Goal: Task Accomplishment & Management: Manage account settings

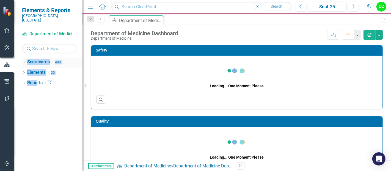
drag, startPoint x: 36, startPoint y: 75, endPoint x: 23, endPoint y: 58, distance: 20.8
click at [23, 58] on div "Dropdown Scorecards 498 Dropdown Southern [US_STATE] Medical Center Safety Qual…" at bounding box center [48, 113] width 69 height 113
click at [23, 61] on icon "Dropdown" at bounding box center [24, 62] width 4 height 3
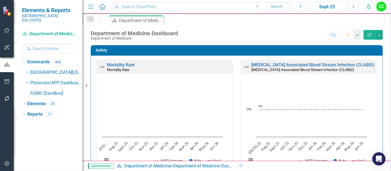
click at [28, 81] on icon "Dropdown" at bounding box center [27, 82] width 4 height 3
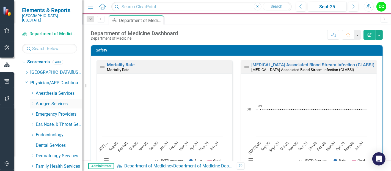
click at [34, 102] on icon "Dropdown" at bounding box center [32, 103] width 4 height 3
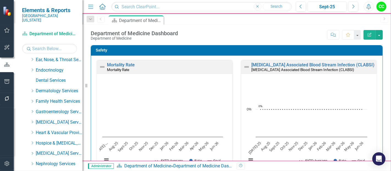
scroll to position [210, 0]
click at [55, 32] on link "[PERSON_NAME], NP" at bounding box center [56, 29] width 52 height 6
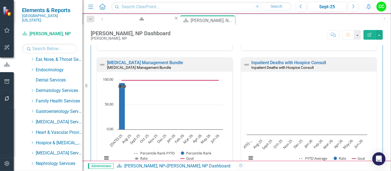
scroll to position [277, 0]
click at [267, 61] on link "Inpatient Deaths with Hospice Consult" at bounding box center [288, 63] width 75 height 5
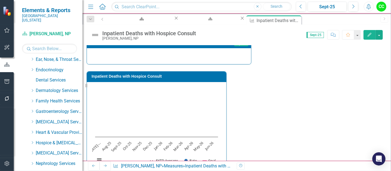
scroll to position [95, 0]
click at [370, 35] on icon "Edit" at bounding box center [369, 35] width 5 height 4
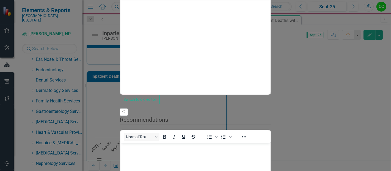
scroll to position [0, 0]
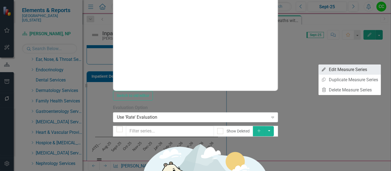
click at [359, 67] on link "Edit Edit Measure Series" at bounding box center [350, 69] width 62 height 10
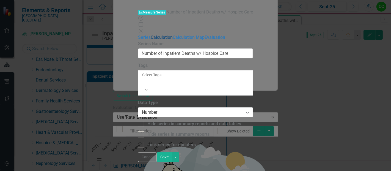
click at [151, 35] on link "Calculation" at bounding box center [162, 37] width 22 height 5
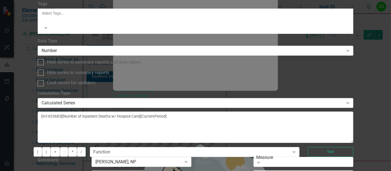
click at [193, 100] on div "Calculated Series" at bounding box center [193, 103] width 302 height 6
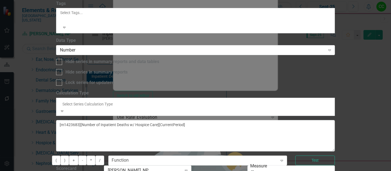
click at [183, 171] on div "Default (No Calculation)" at bounding box center [195, 174] width 391 height 6
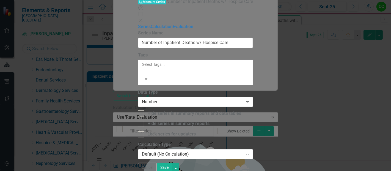
click at [172, 163] on button "Save" at bounding box center [164, 168] width 15 height 10
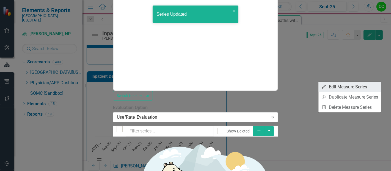
click at [354, 87] on link "Edit Edit Measure Series" at bounding box center [350, 87] width 62 height 10
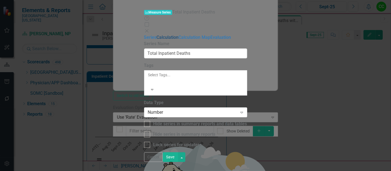
click at [157, 35] on link "Calculation" at bounding box center [168, 37] width 22 height 5
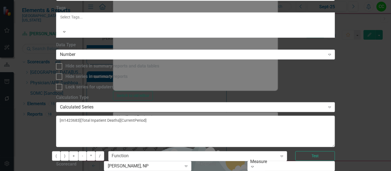
click at [178, 104] on div "Calculated Series" at bounding box center [192, 107] width 265 height 6
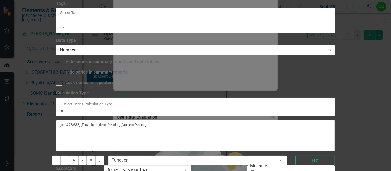
click at [180, 171] on div "Default (No Calculation)" at bounding box center [195, 174] width 391 height 6
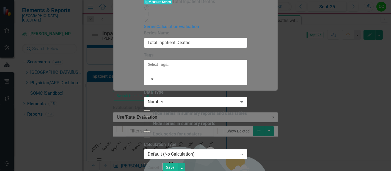
click at [178, 167] on button "Save" at bounding box center [170, 168] width 15 height 10
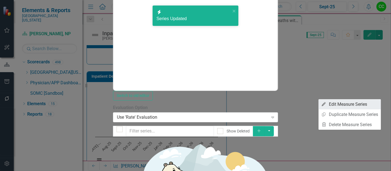
click at [353, 103] on link "Edit Edit Measure Series" at bounding box center [350, 104] width 62 height 10
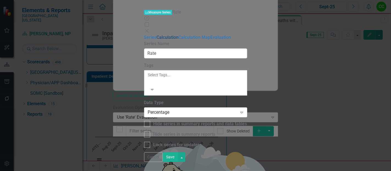
click at [157, 35] on link "Calculation" at bounding box center [168, 37] width 22 height 5
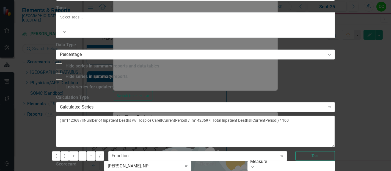
click at [182, 104] on div "Calculated Series" at bounding box center [192, 107] width 265 height 6
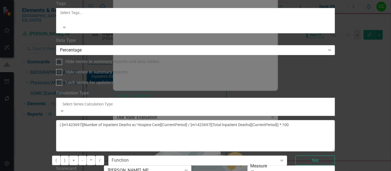
click at [184, 171] on div "Default (No Calculation)" at bounding box center [195, 174] width 391 height 6
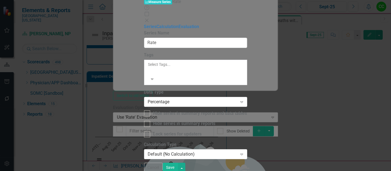
click at [178, 165] on button "Save" at bounding box center [170, 168] width 15 height 10
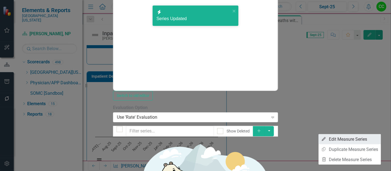
click at [358, 140] on link "Edit Edit Measure Series" at bounding box center [350, 139] width 62 height 10
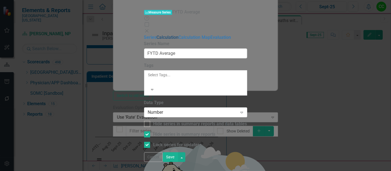
click at [157, 35] on link "Calculation" at bounding box center [168, 37] width 22 height 5
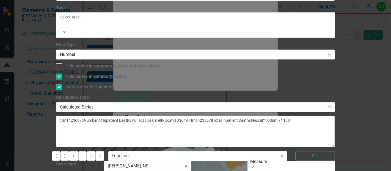
click at [190, 104] on div "Calculated Series" at bounding box center [192, 107] width 265 height 6
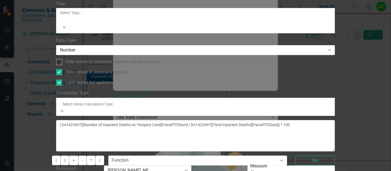
click at [187, 171] on div "Default (No Calculation)" at bounding box center [195, 174] width 391 height 6
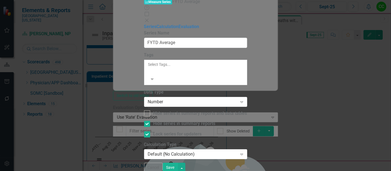
click at [178, 164] on button "Save" at bounding box center [170, 168] width 15 height 10
